Goal: Navigation & Orientation: Go to known website

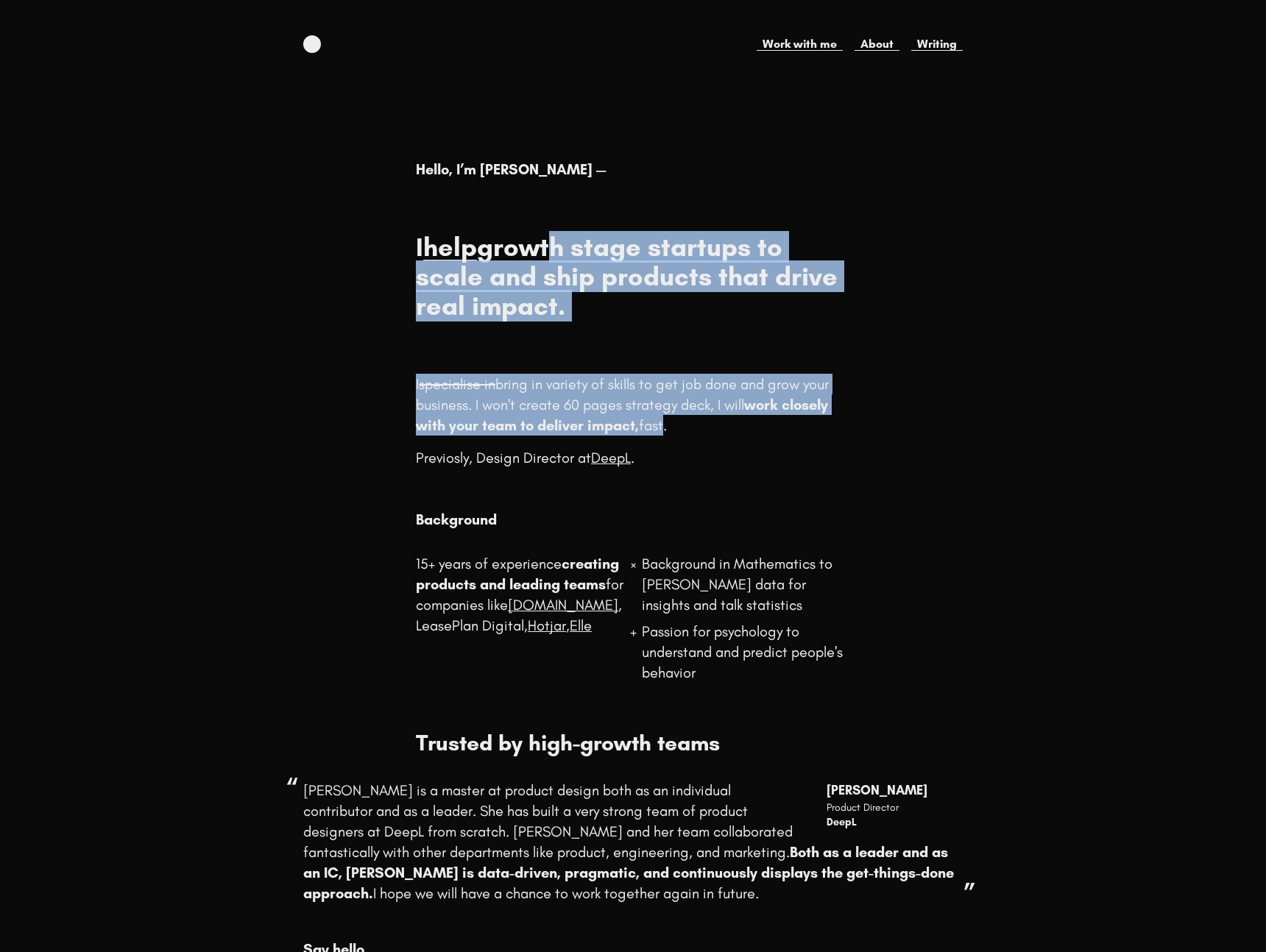
drag, startPoint x: 553, startPoint y: 246, endPoint x: 665, endPoint y: 414, distance: 201.9
click at [665, 415] on div "Hello, I’m [PERSON_NAME] — I help growth stage startups to scale and ship produ…" at bounding box center [632, 319] width 433 height 321
click at [665, 414] on p "I specialise in bring in variety of skills to get job done and grow your busine…" at bounding box center [632, 404] width 433 height 62
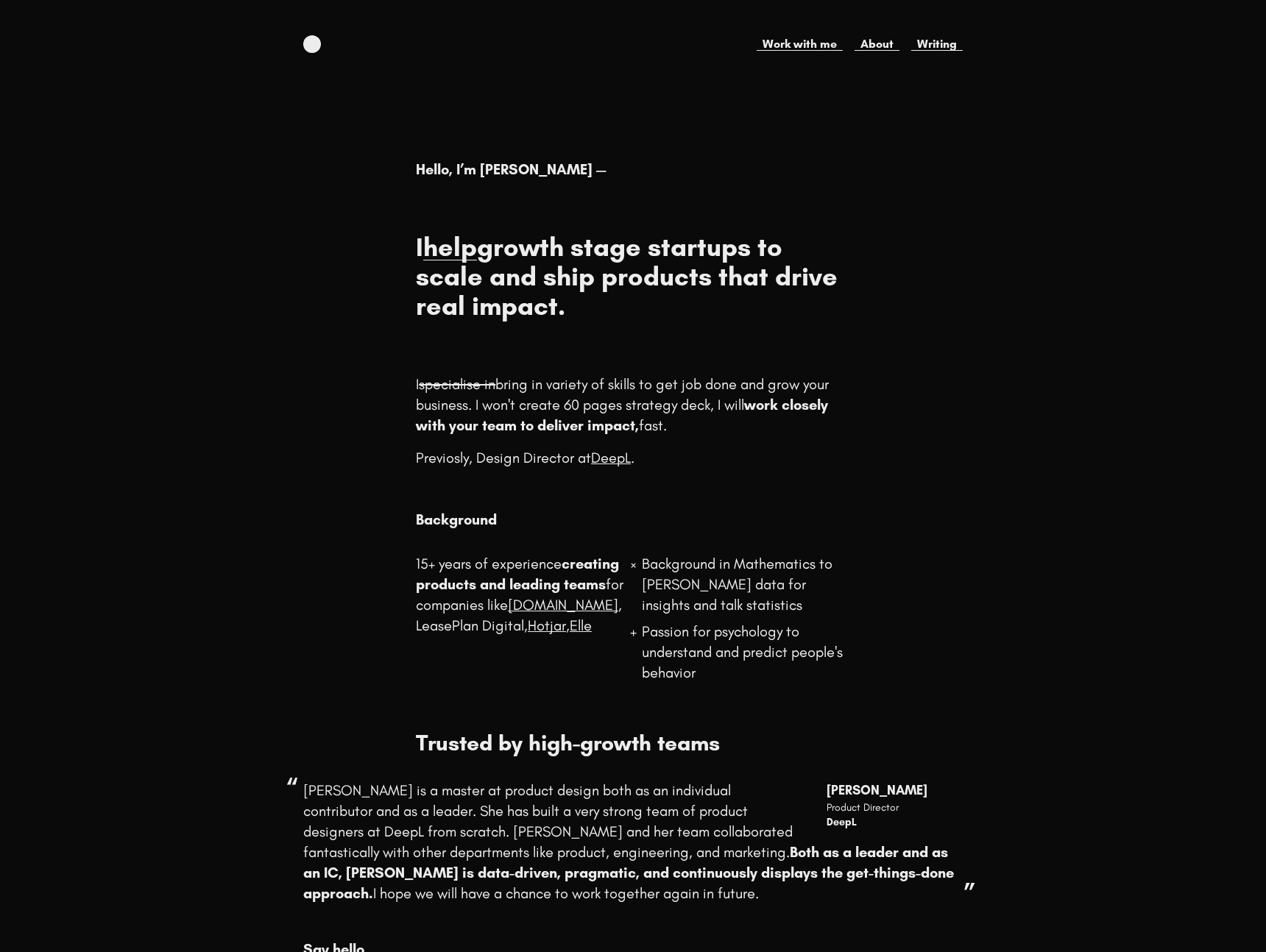
drag, startPoint x: 672, startPoint y: 423, endPoint x: 601, endPoint y: 371, distance: 88.0
click at [603, 374] on p "I specialise in bring in variety of skills to get job done and grow your busine…" at bounding box center [632, 404] width 433 height 62
click at [604, 371] on div "Hello, I’m [PERSON_NAME] — I help growth stage startups to scale and ship produ…" at bounding box center [632, 319] width 433 height 321
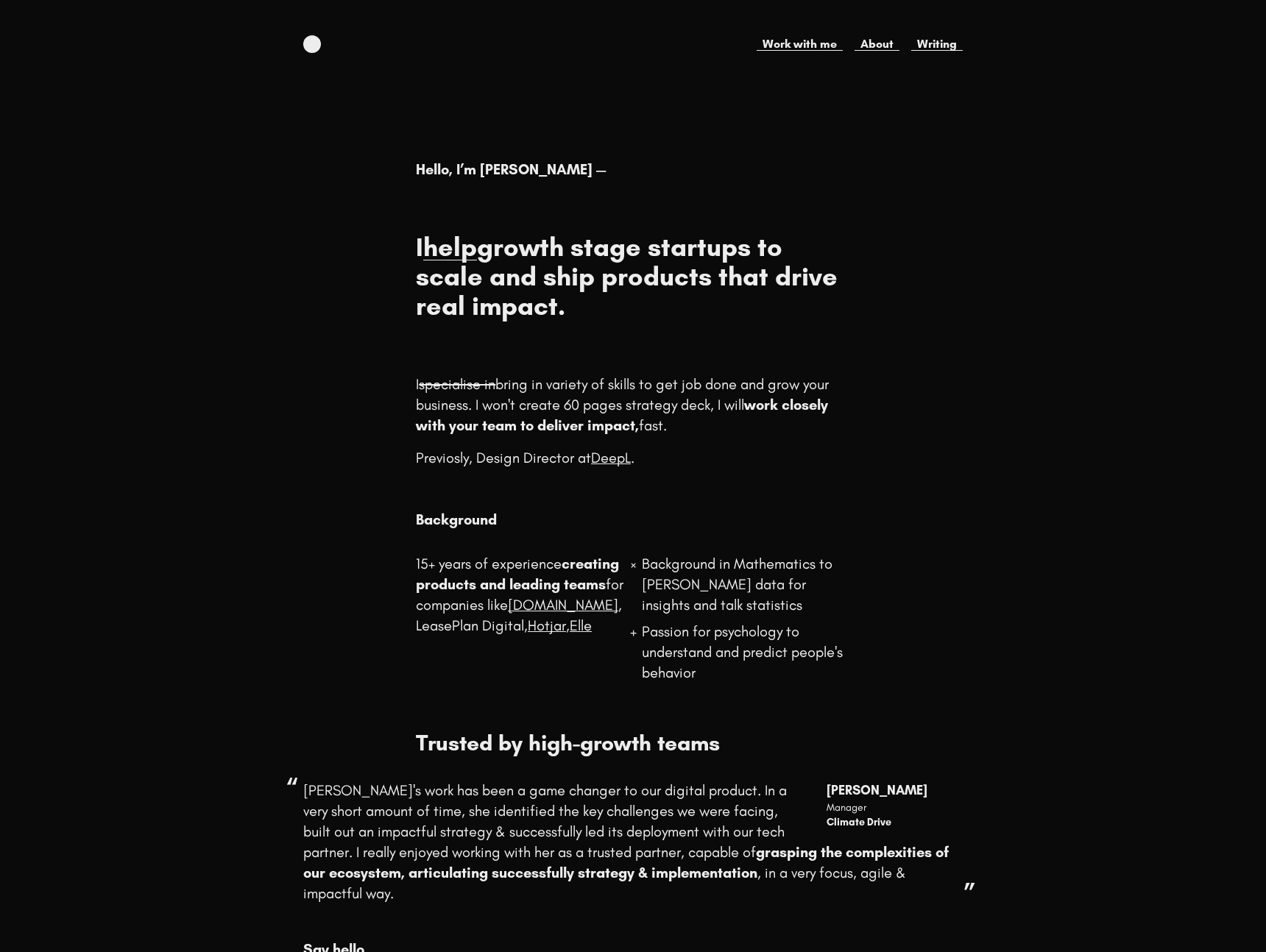
drag, startPoint x: 587, startPoint y: 382, endPoint x: 708, endPoint y: 434, distance: 131.7
click at [708, 434] on p "I specialise in bring in variety of skills to get job done and grow your busine…" at bounding box center [632, 404] width 433 height 62
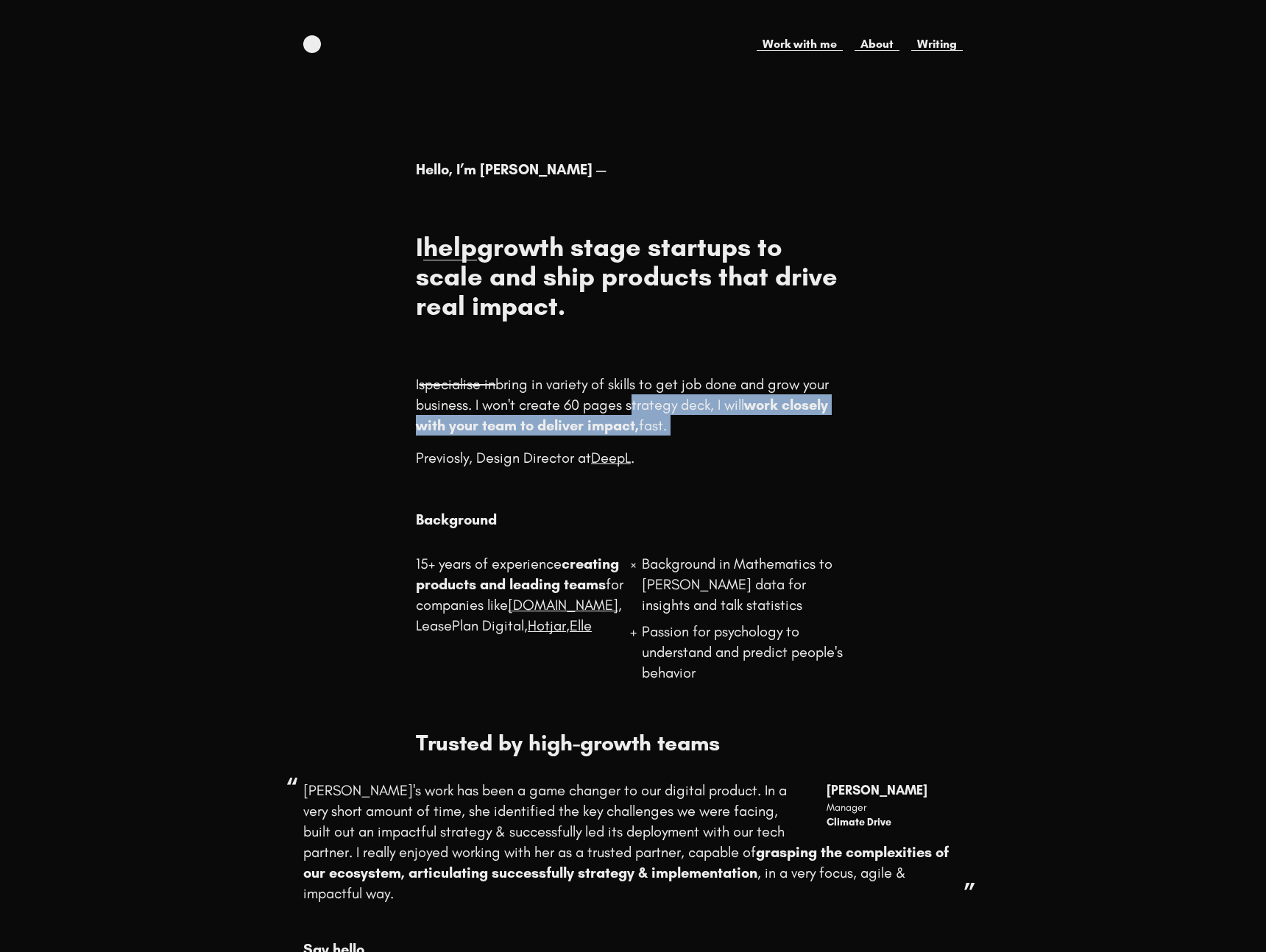
drag, startPoint x: 708, startPoint y: 434, endPoint x: 620, endPoint y: 382, distance: 102.2
click at [624, 385] on p "I specialise in bring in variety of skills to get job done and grow your busine…" at bounding box center [632, 404] width 433 height 62
click at [620, 382] on p "I specialise in bring in variety of skills to get job done and grow your busine…" at bounding box center [632, 404] width 433 height 62
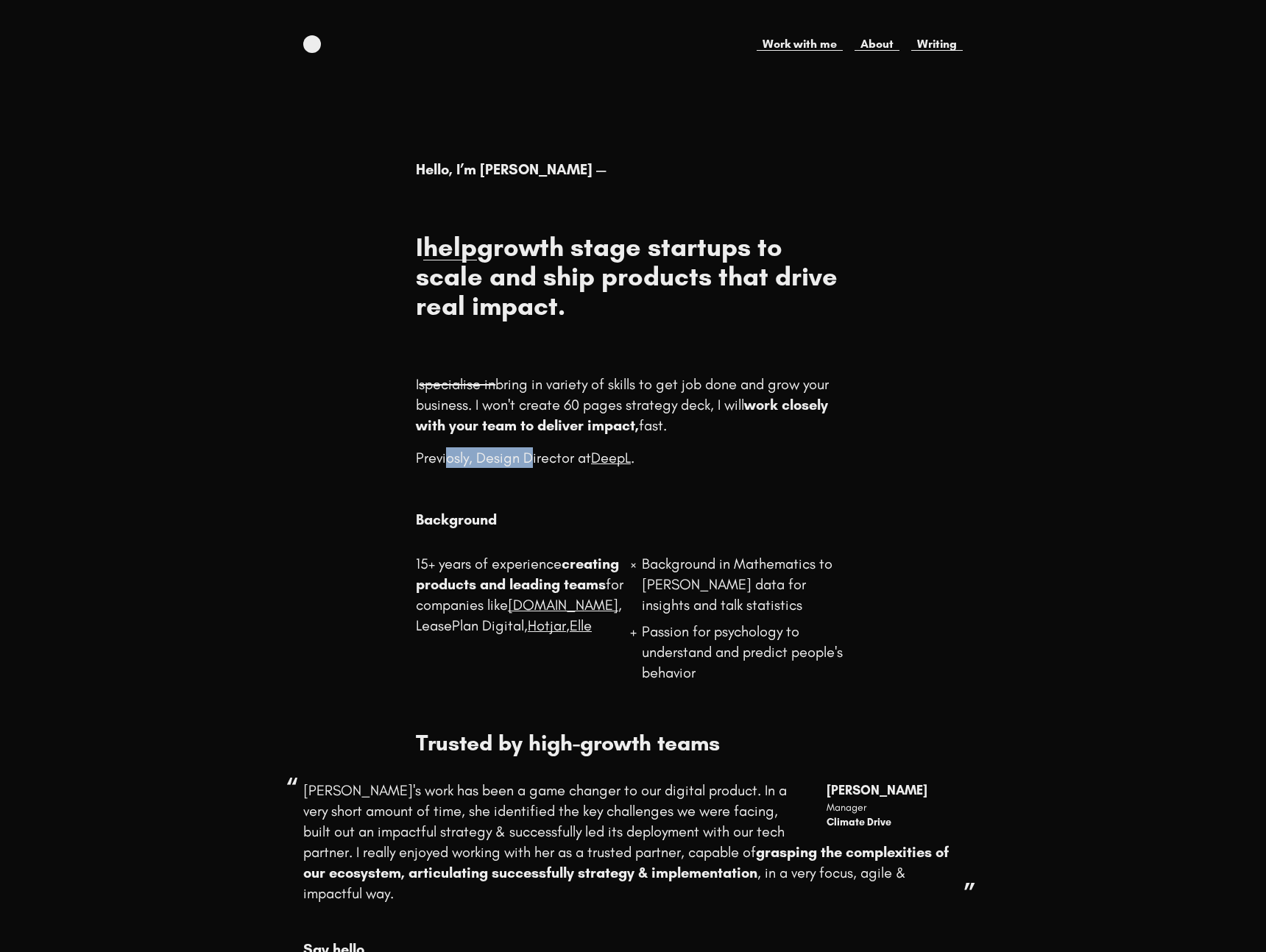
drag, startPoint x: 447, startPoint y: 461, endPoint x: 533, endPoint y: 461, distance: 86.0
click at [532, 461] on p "Previosly, Design Director at DeepL ." at bounding box center [632, 458] width 433 height 21
click at [533, 461] on p "Previosly, Design Director at DeepL ." at bounding box center [632, 458] width 433 height 21
drag, startPoint x: 487, startPoint y: 463, endPoint x: 550, endPoint y: 459, distance: 63.1
click at [545, 459] on p "Previosly, Design Director at DeepL ." at bounding box center [632, 458] width 433 height 21
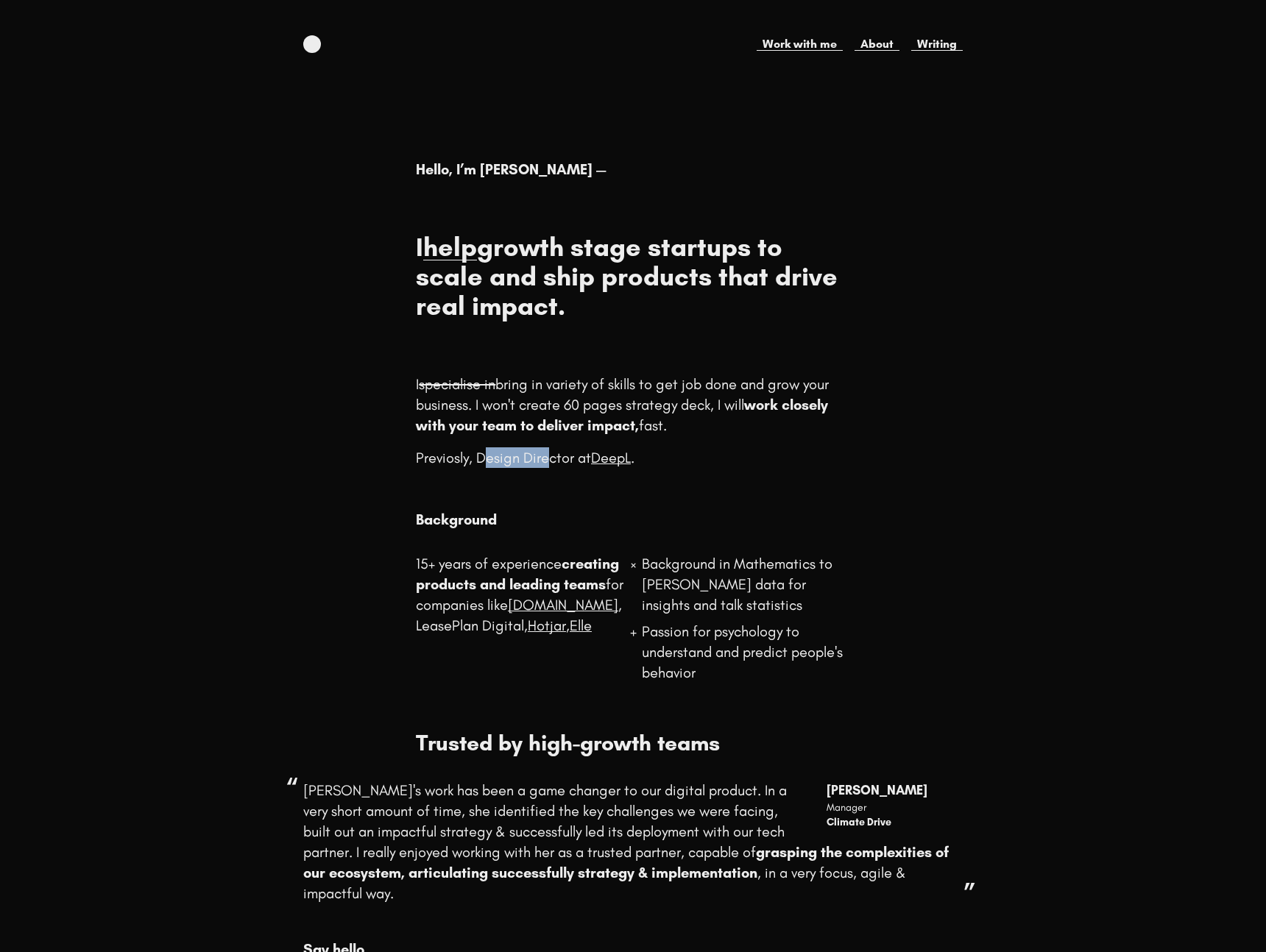
click at [552, 459] on p "Previosly, Design Director at DeepL ." at bounding box center [632, 458] width 433 height 21
click at [631, 461] on link "DeepL" at bounding box center [611, 457] width 40 height 18
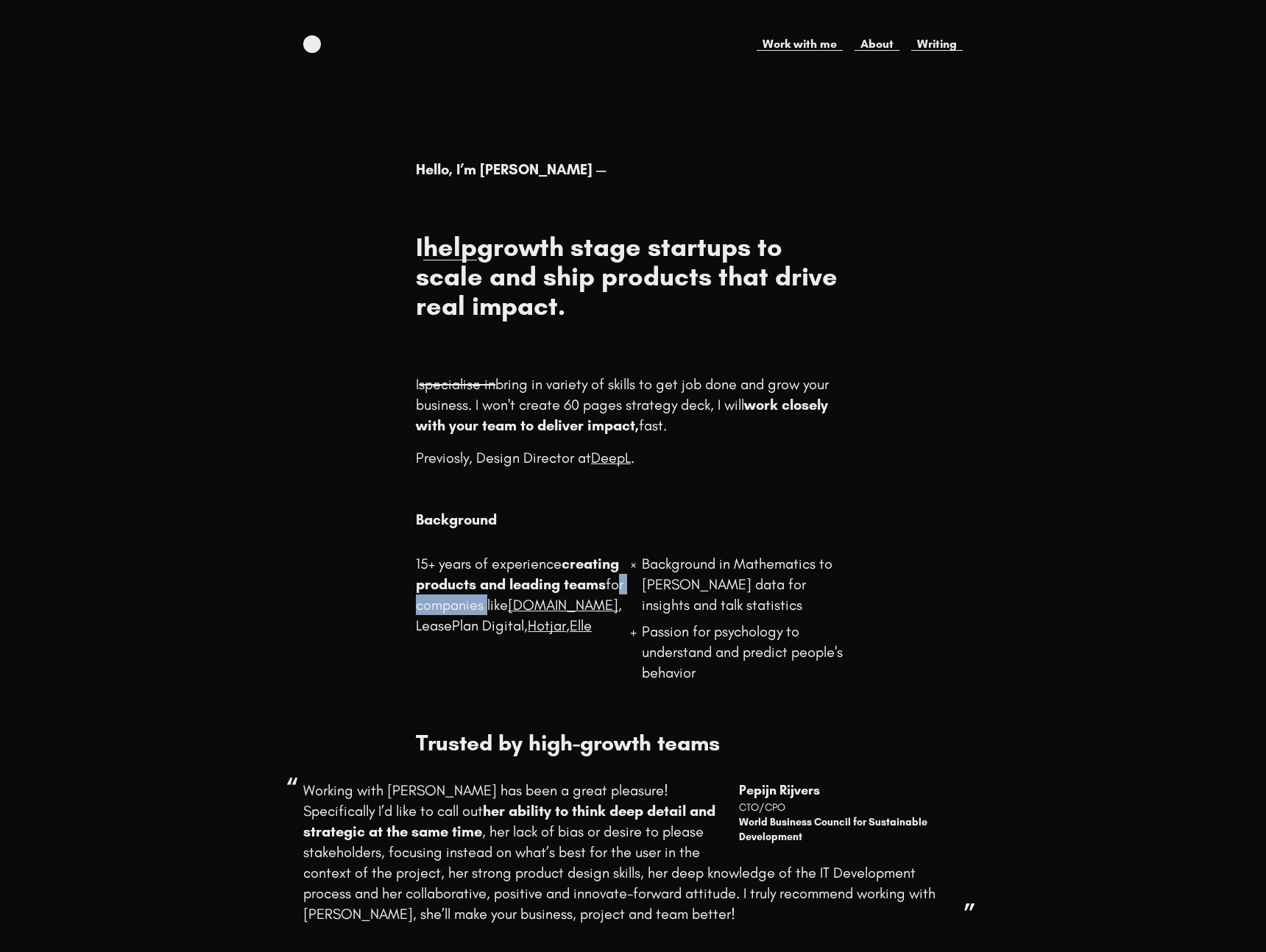
drag, startPoint x: 467, startPoint y: 602, endPoint x: 565, endPoint y: 601, distance: 98.0
click at [565, 601] on div "15+ years of experience creating products and leading teams for companies like …" at bounding box center [520, 627] width 208 height 147
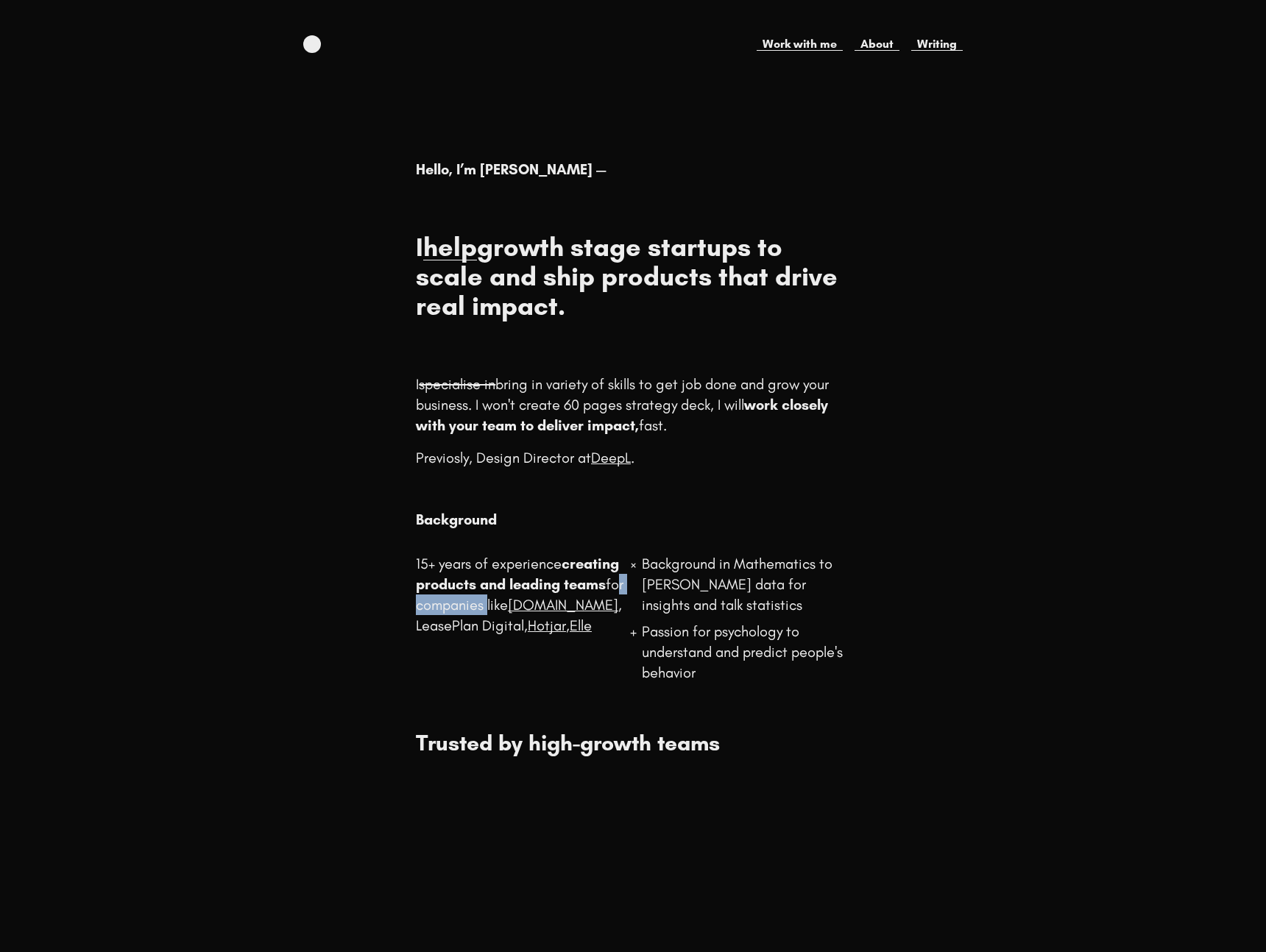
click at [565, 601] on div "15+ years of experience creating products and leading teams for companies like …" at bounding box center [520, 627] width 208 height 147
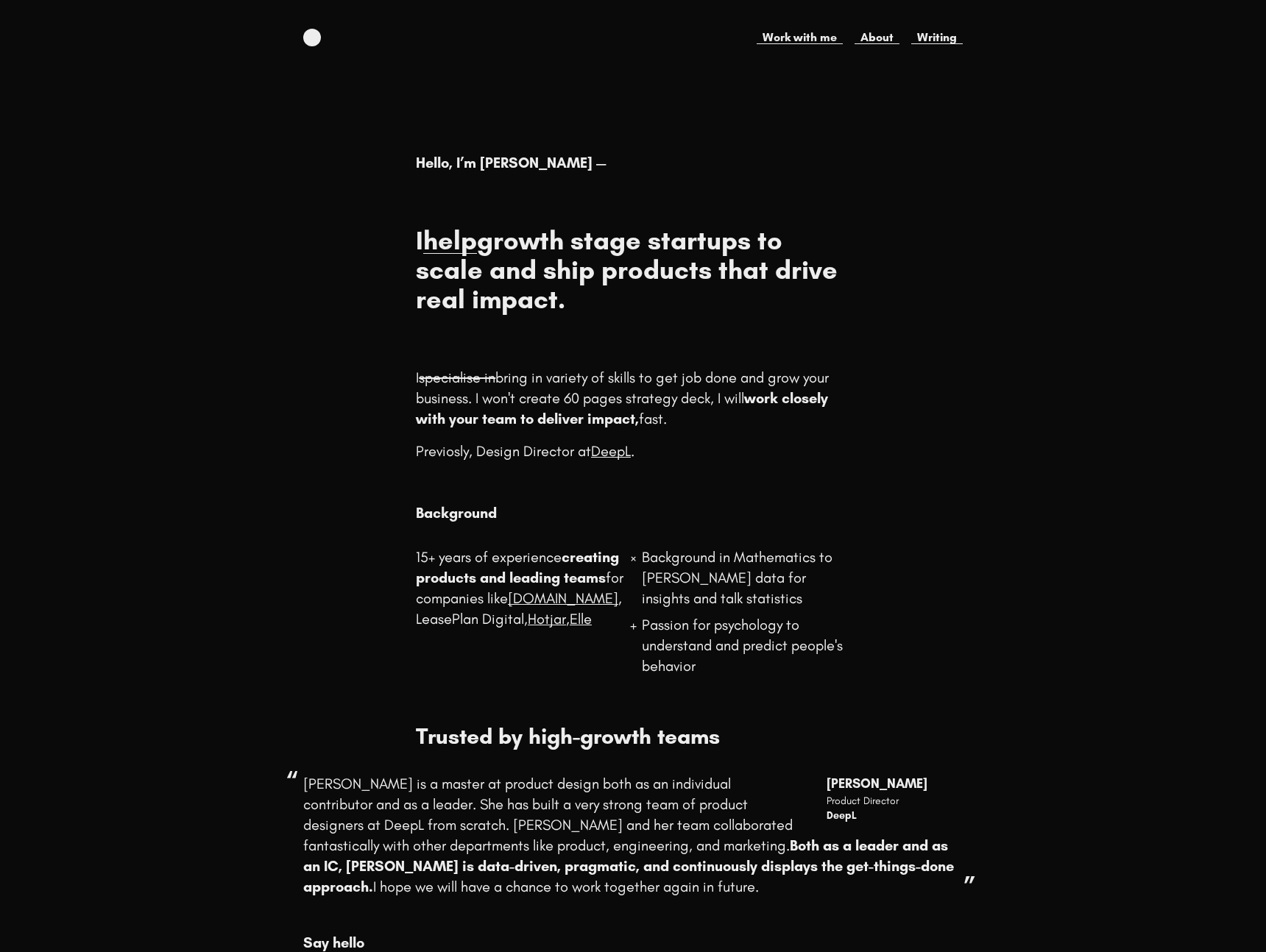
scroll to position [111, 0]
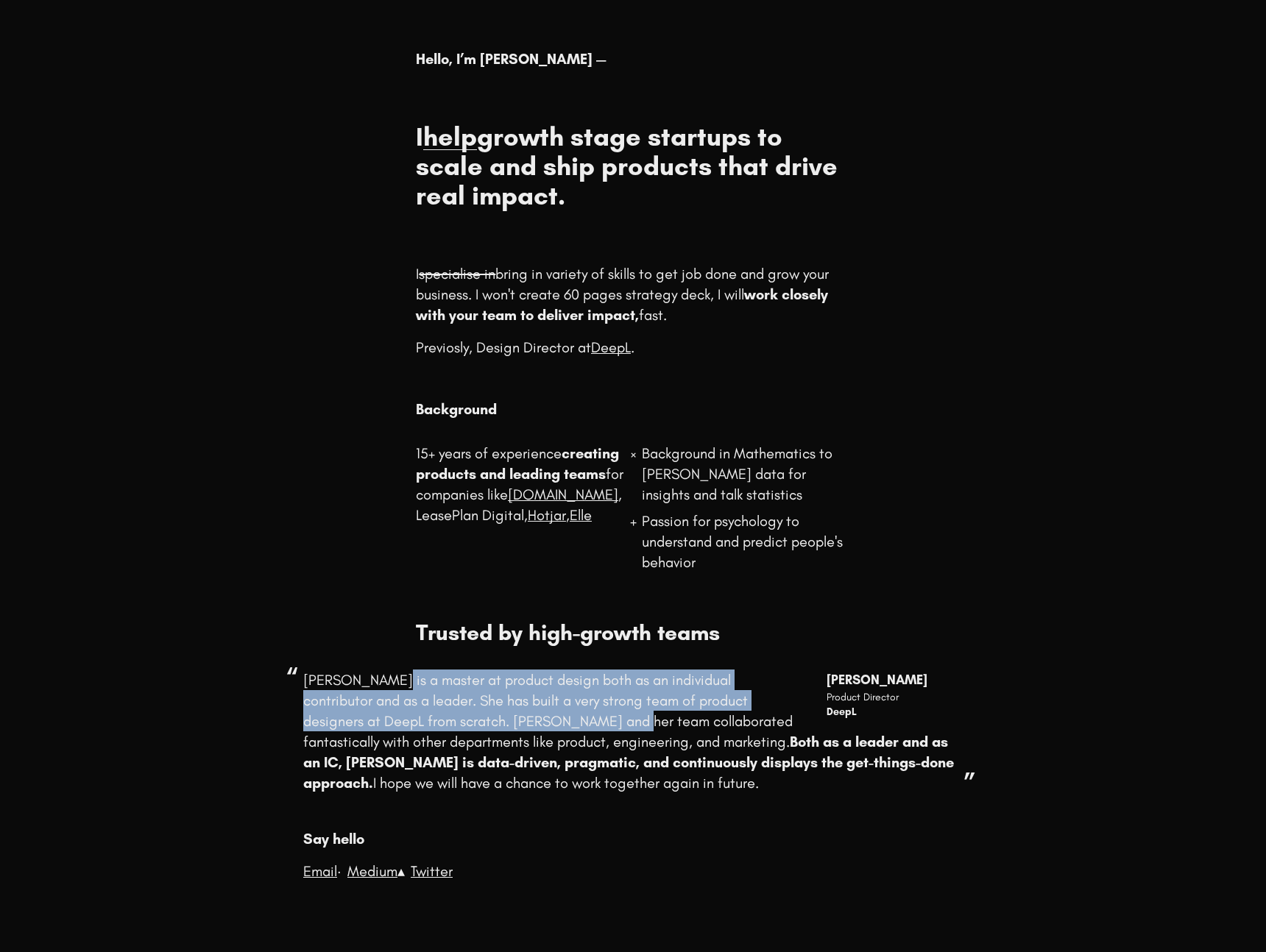
drag, startPoint x: 390, startPoint y: 680, endPoint x: 564, endPoint y: 729, distance: 180.8
click at [564, 729] on p "[PERSON_NAME] is a master at product design both as an individual contributor a…" at bounding box center [633, 731] width 659 height 123
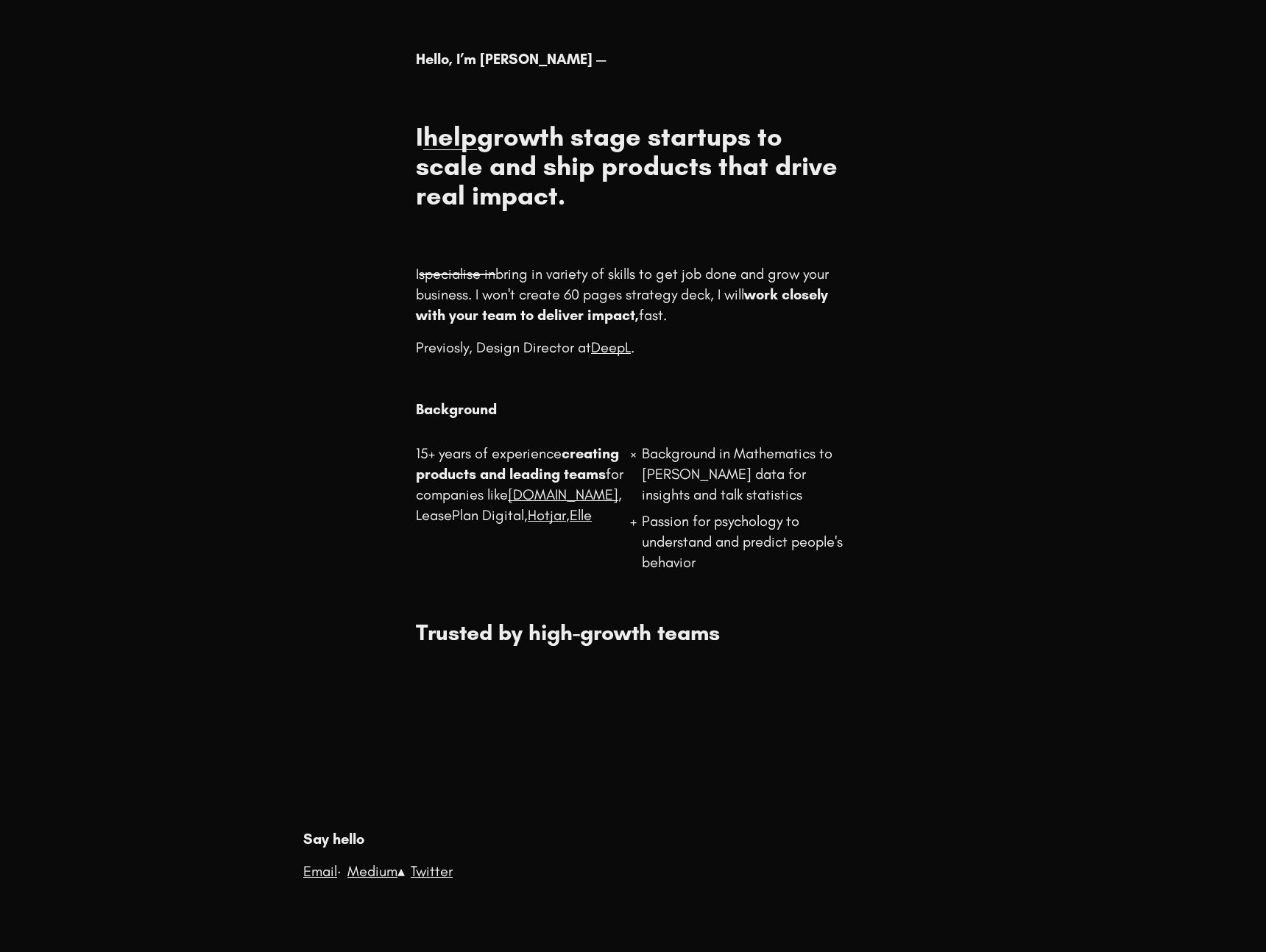
drag, startPoint x: 564, startPoint y: 729, endPoint x: 449, endPoint y: 691, distance: 121.1
click at [449, 691] on p "[PERSON_NAME] is a master at product design both as an individual contributor a…" at bounding box center [633, 731] width 659 height 123
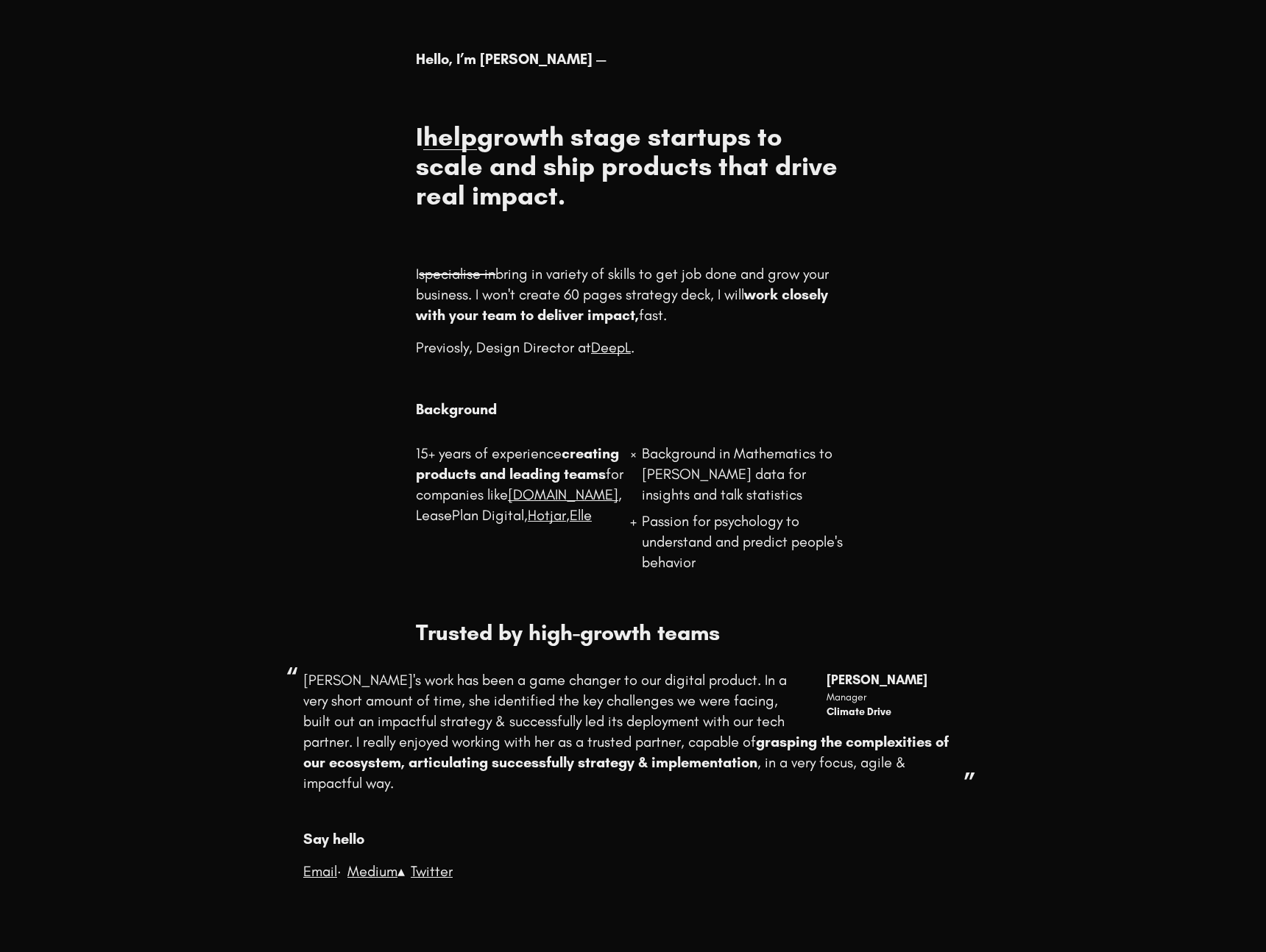
click at [449, 691] on p "[PERSON_NAME]'s work has been a game changer to our digital product. In a very …" at bounding box center [633, 731] width 659 height 123
drag, startPoint x: 407, startPoint y: 687, endPoint x: 531, endPoint y: 708, distance: 125.8
click at [516, 712] on p "[PERSON_NAME]'s work has been a game changer to our digital product. In a very …" at bounding box center [633, 731] width 659 height 123
click at [531, 708] on p "[PERSON_NAME]'s work has been a game changer to our digital product. In a very …" at bounding box center [633, 731] width 659 height 123
click at [383, 871] on link "Medium" at bounding box center [373, 871] width 50 height 18
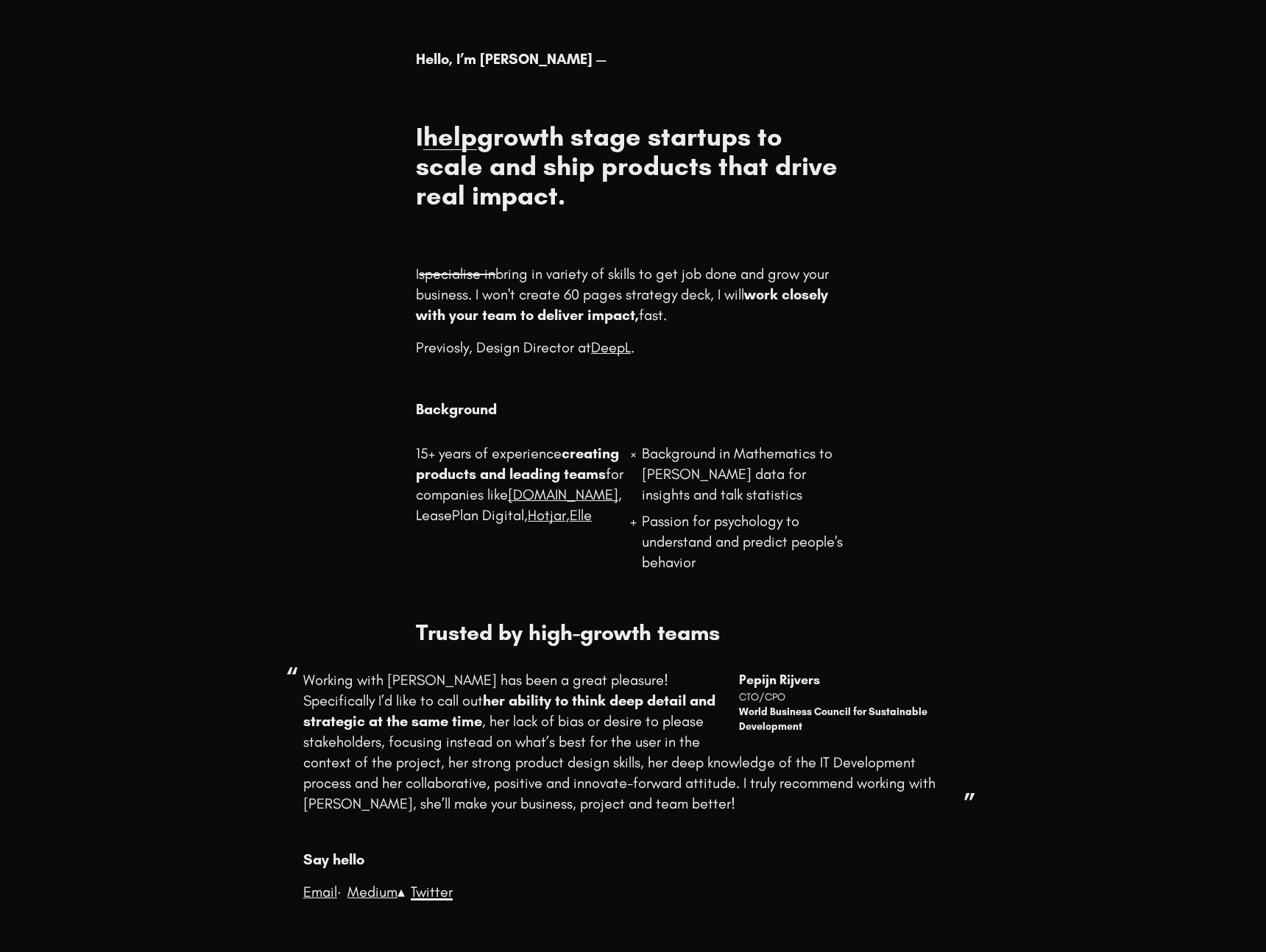
click at [440, 892] on link "Twitter" at bounding box center [432, 892] width 42 height 18
